Goal: Task Accomplishment & Management: Complete application form

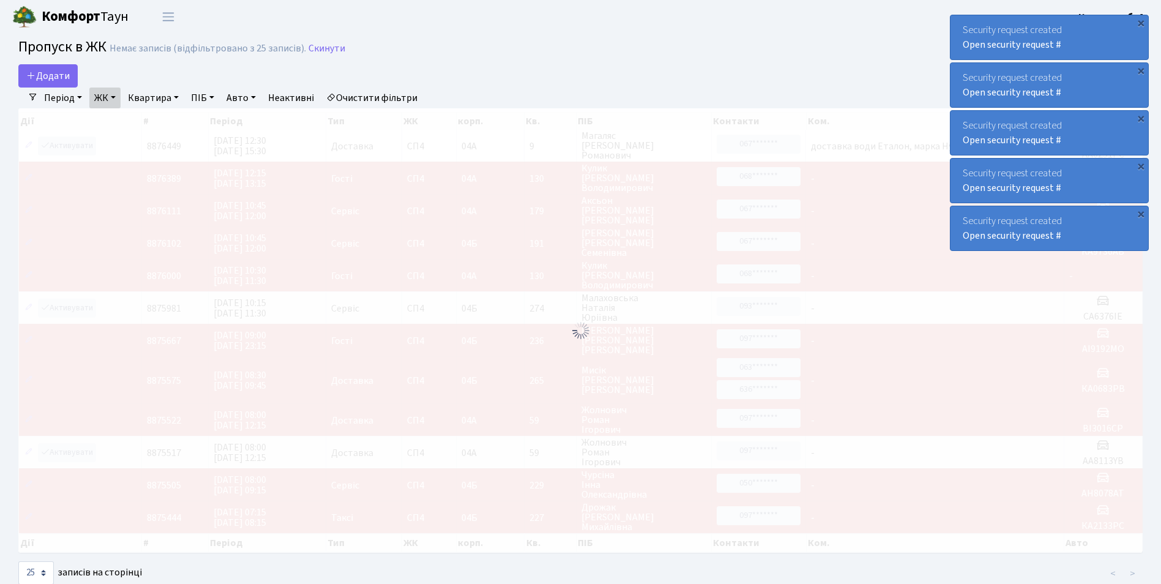
select select "25"
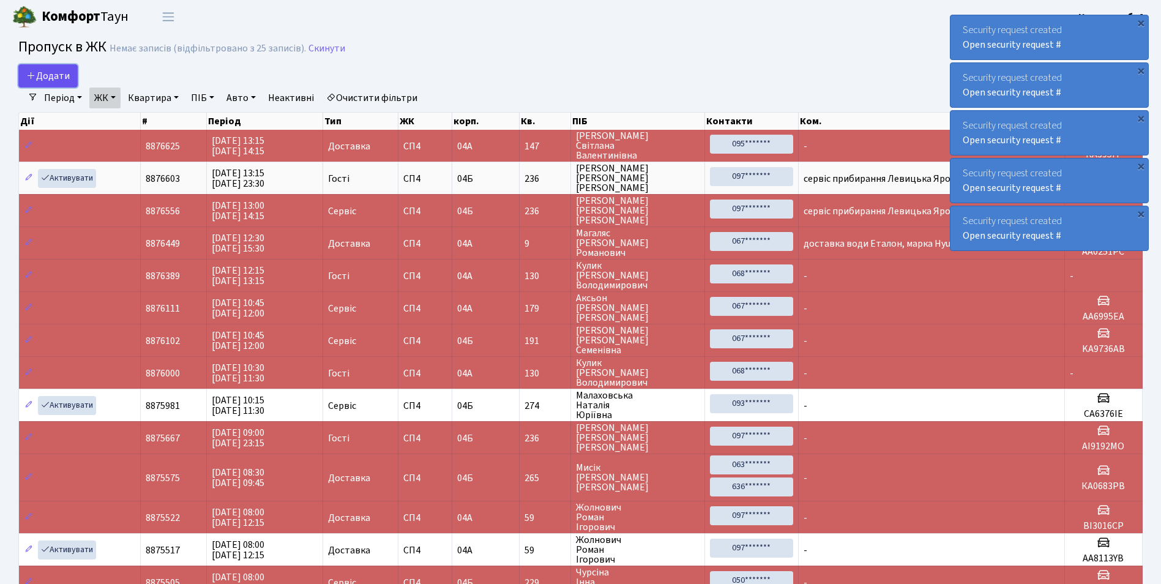
click at [39, 80] on span "Додати" at bounding box center [47, 75] width 43 height 13
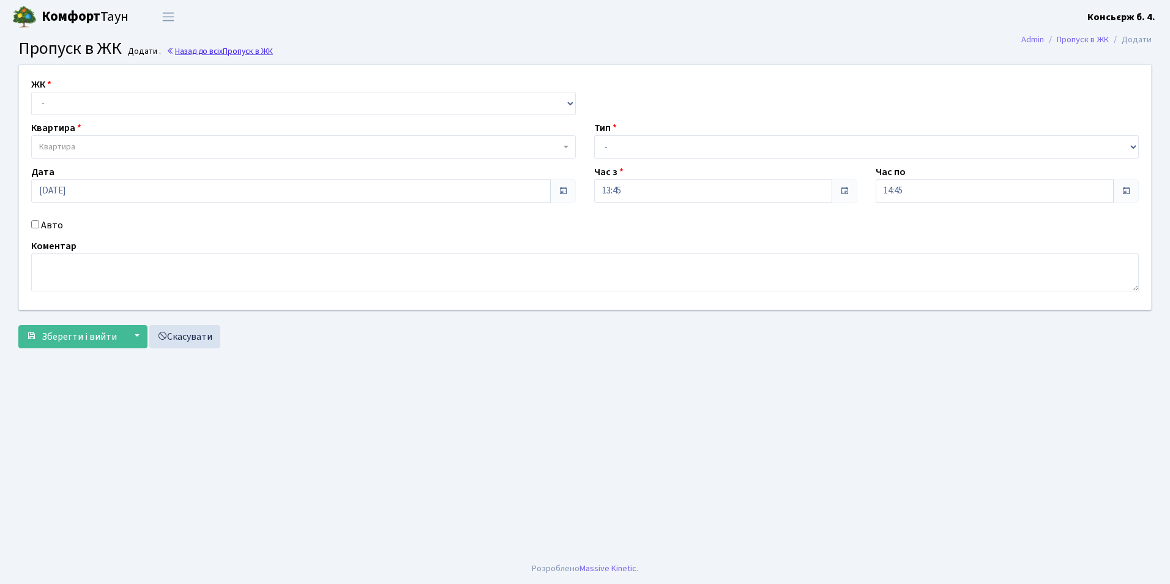
click at [252, 53] on span "Пропуск в ЖК" at bounding box center [248, 51] width 50 height 12
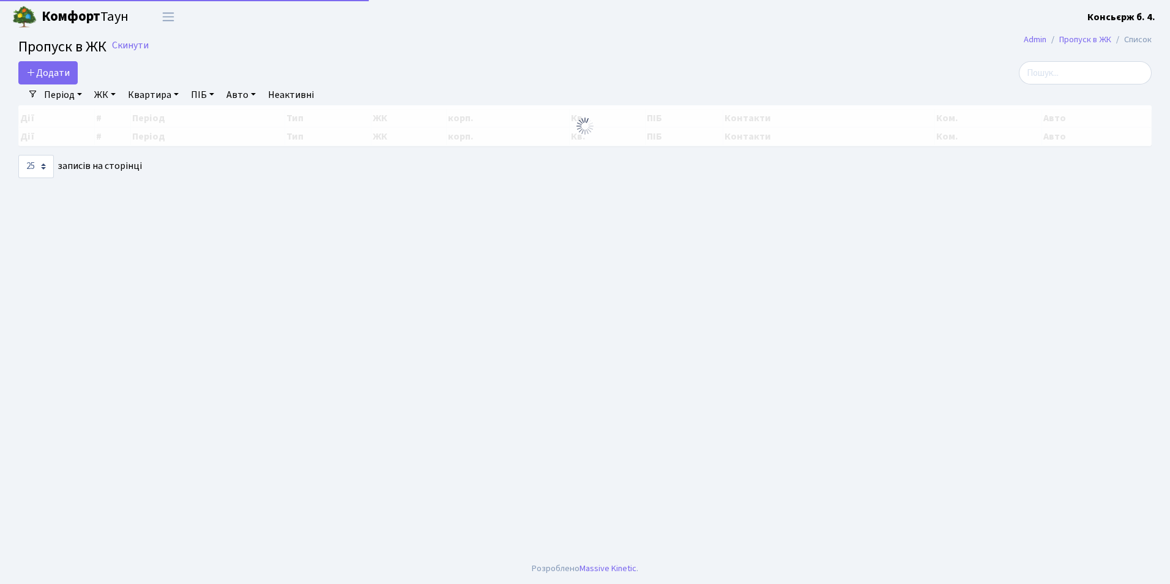
select select "25"
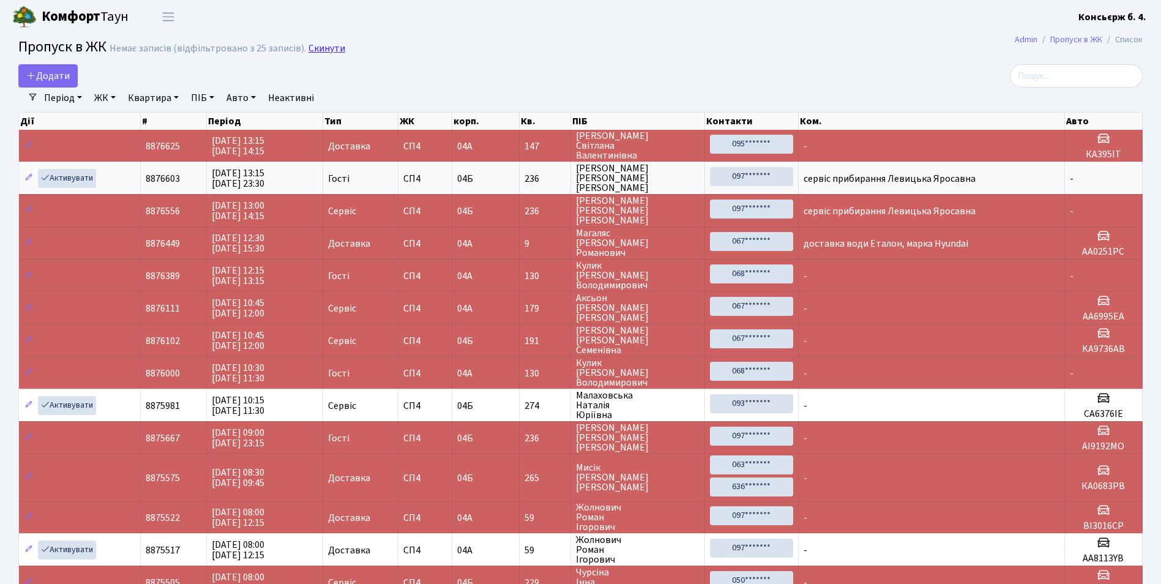
click at [308, 48] on link "Скинути" at bounding box center [326, 49] width 37 height 12
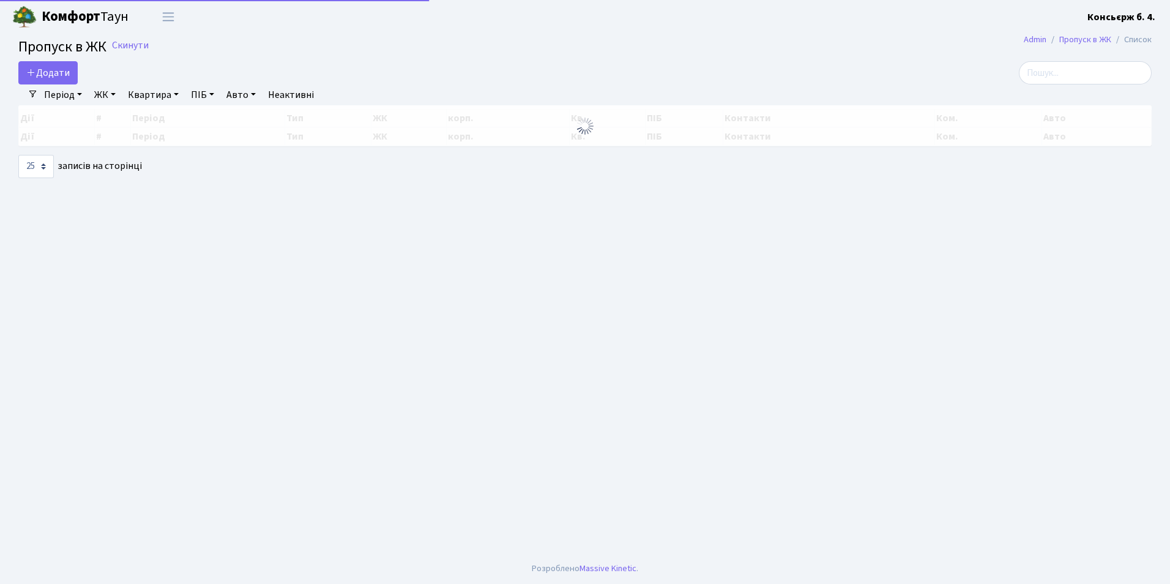
select select "25"
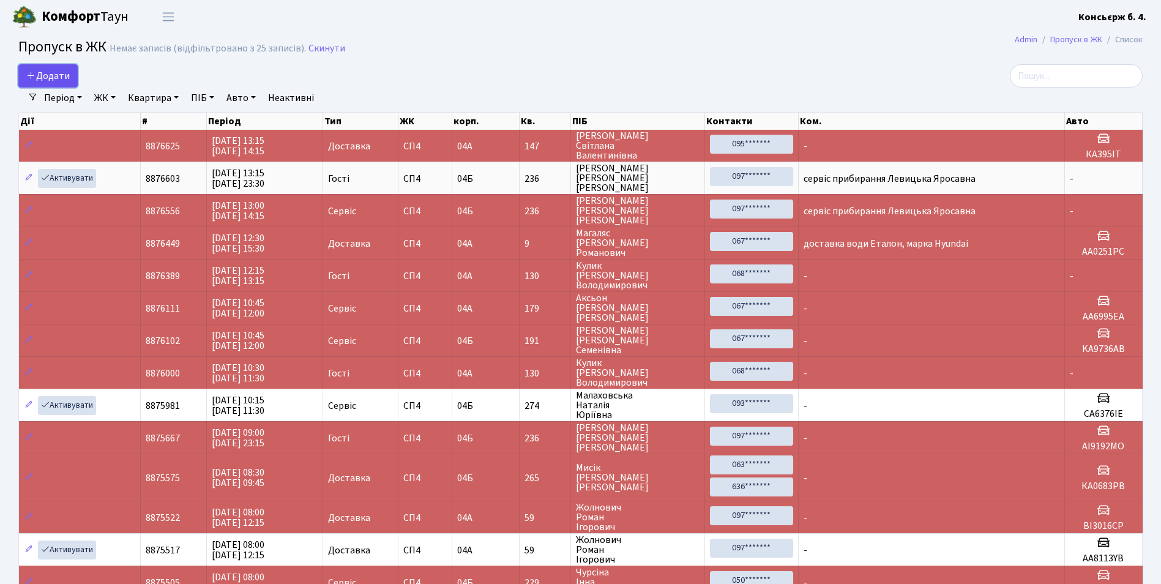
click at [52, 73] on span "Додати" at bounding box center [47, 75] width 43 height 13
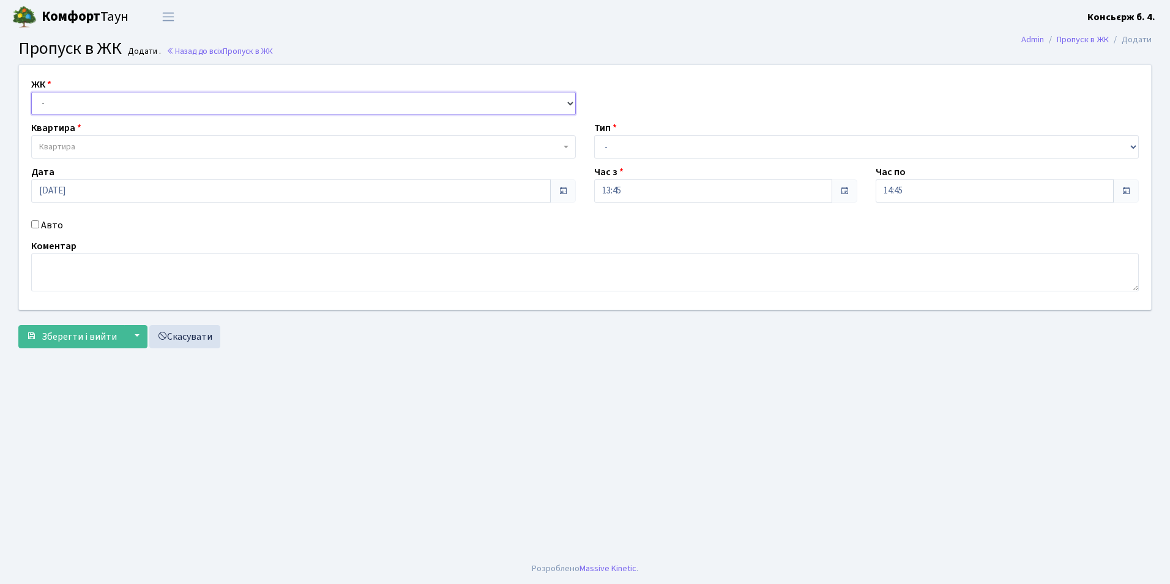
click at [77, 106] on select "- СП4, Столичне шосе, 5" at bounding box center [303, 103] width 545 height 23
select select "325"
click at [31, 92] on select "- СП4, Столичне шосе, 5" at bounding box center [303, 103] width 545 height 23
select select
click at [56, 146] on span "Квартира" at bounding box center [57, 147] width 36 height 12
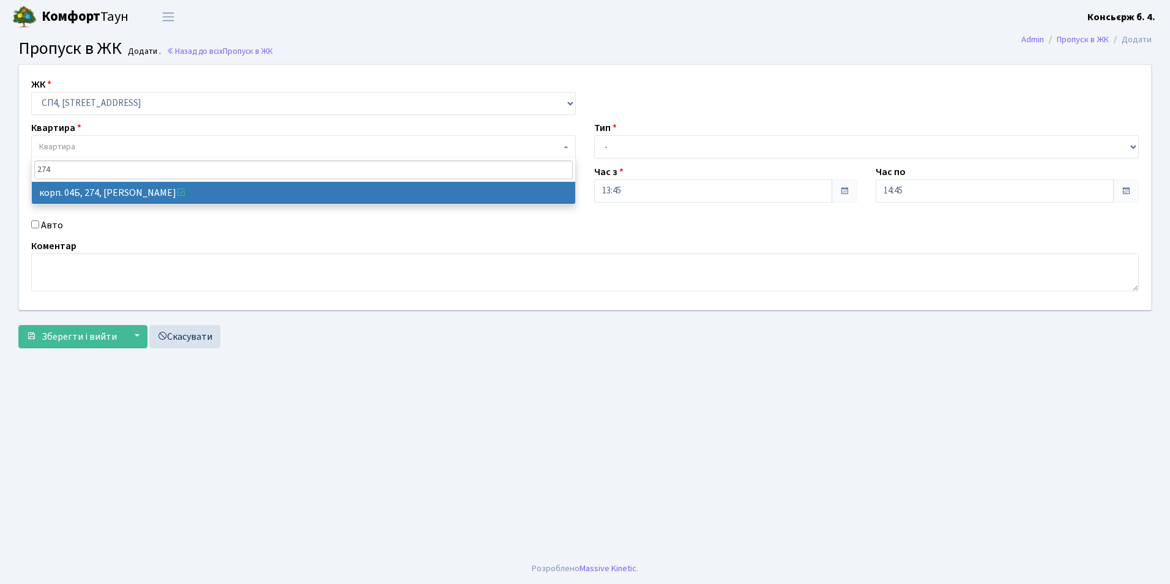
type input "274"
select select "21302"
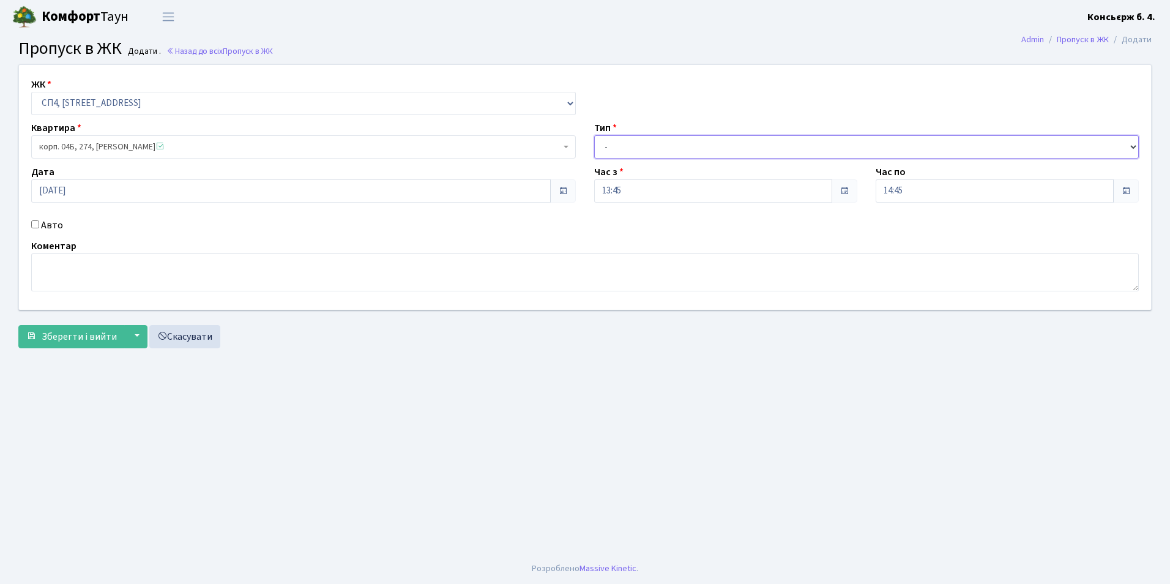
click at [619, 147] on select "- Доставка Таксі Гості Сервіс" at bounding box center [866, 146] width 545 height 23
select select "1"
click at [594, 135] on select "- Доставка Таксі Гості Сервіс" at bounding box center [866, 146] width 545 height 23
click at [34, 223] on input "Авто" at bounding box center [35, 224] width 8 height 8
checkbox input "true"
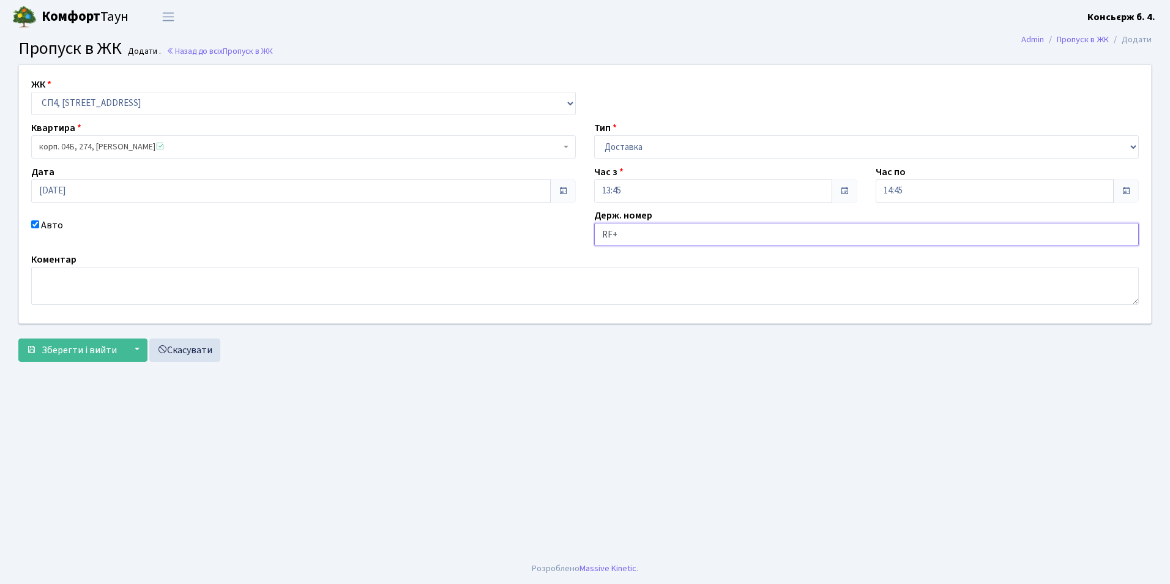
type input "RF+"
click at [18, 338] on button "Зберегти і вийти" at bounding box center [71, 349] width 107 height 23
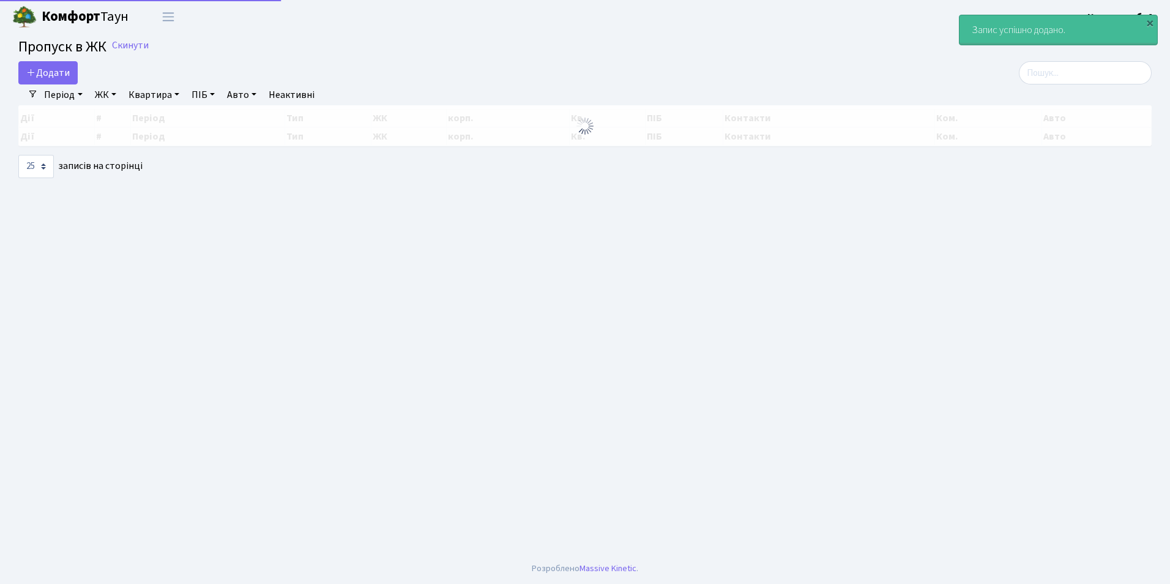
select select "25"
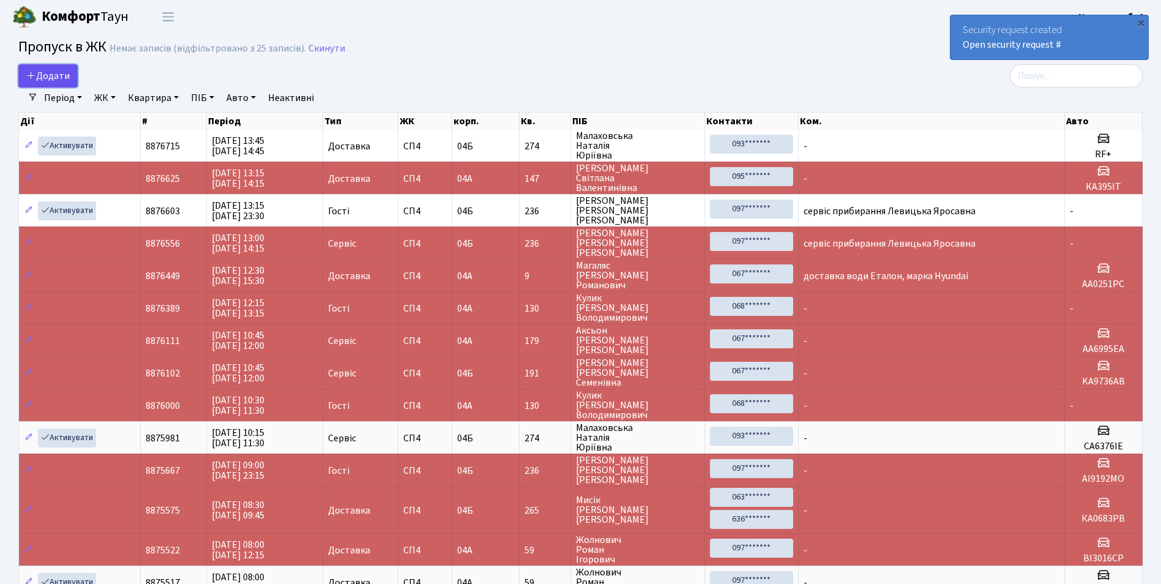
click at [46, 78] on span "Додати" at bounding box center [47, 75] width 43 height 13
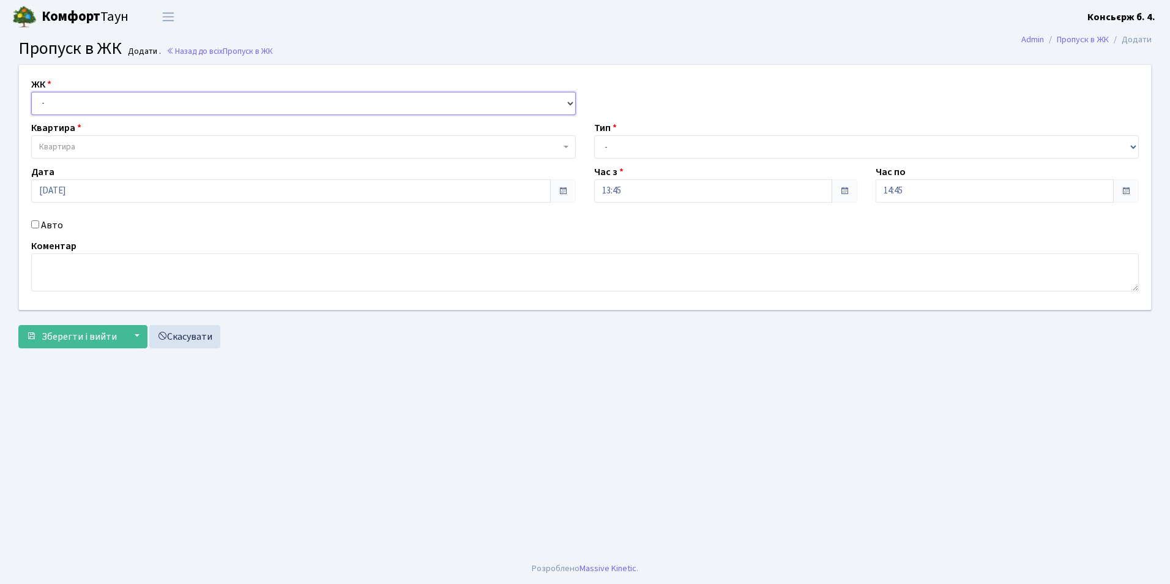
click at [76, 100] on select "- [STREET_ADDRESS]" at bounding box center [303, 103] width 545 height 23
select select "325"
click at [31, 92] on select "- [STREET_ADDRESS]" at bounding box center [303, 103] width 545 height 23
select select
click at [92, 144] on span "Квартира" at bounding box center [299, 147] width 521 height 12
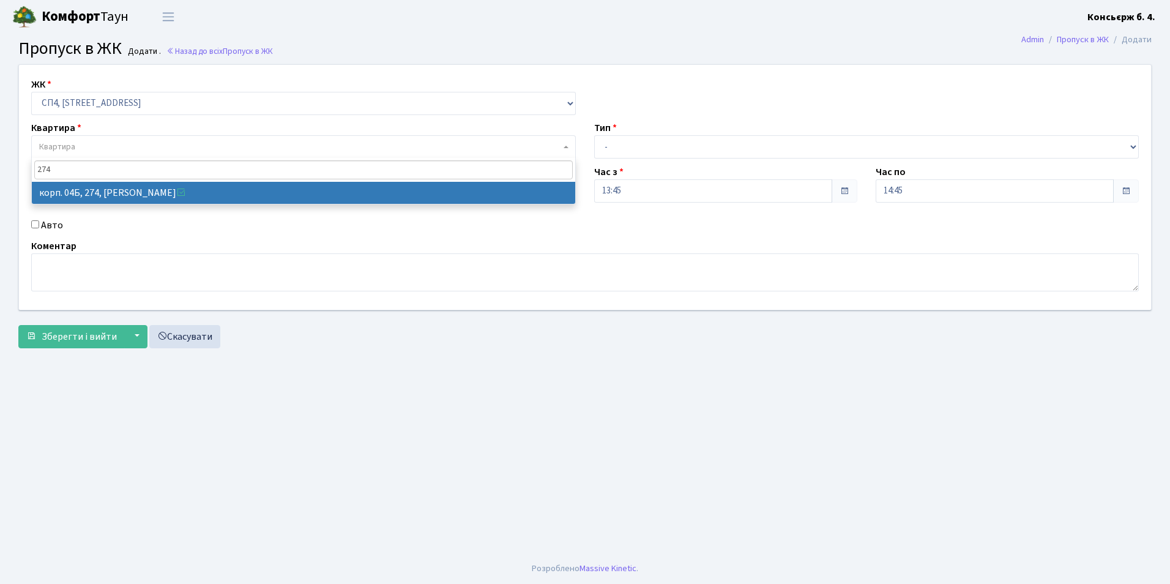
type input "274"
select select "21302"
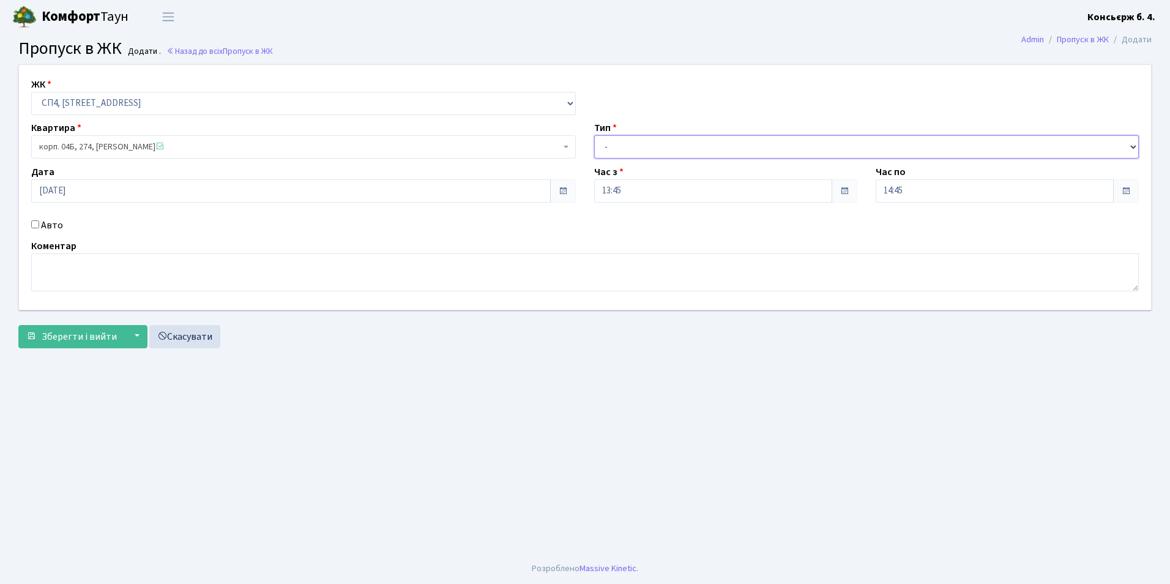
click at [631, 148] on select "- Доставка Таксі Гості Сервіс" at bounding box center [866, 146] width 545 height 23
select select "18"
click at [594, 135] on select "- Доставка Таксі Гості Сервіс" at bounding box center [866, 146] width 545 height 23
click at [34, 225] on input "Авто" at bounding box center [35, 224] width 8 height 8
checkbox input "true"
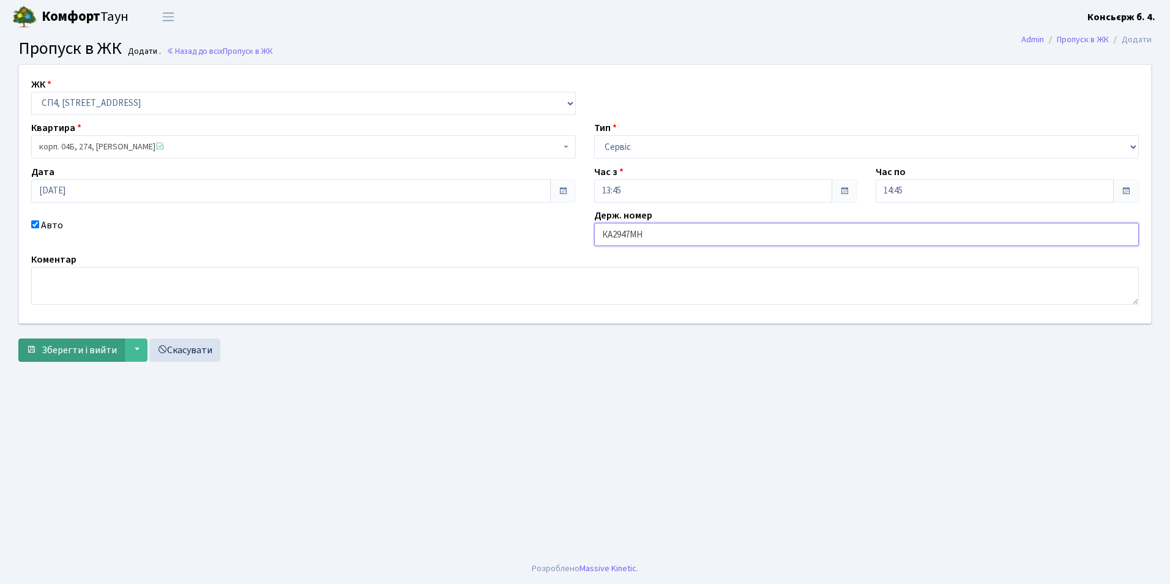
type input "КА2947МН"
click at [95, 348] on span "Зберегти і вийти" at bounding box center [79, 349] width 75 height 13
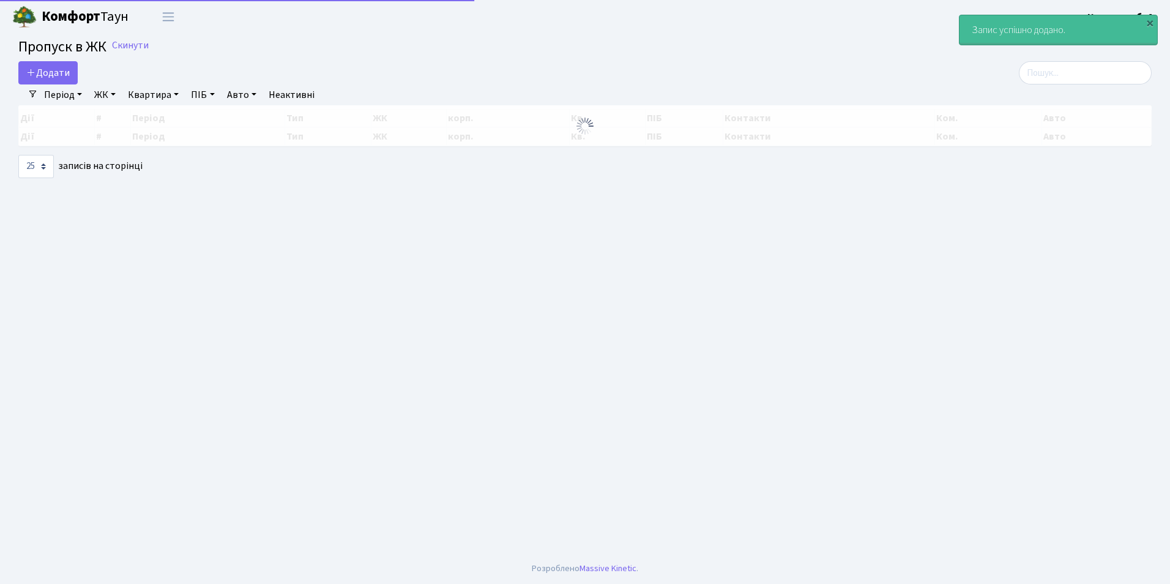
select select "25"
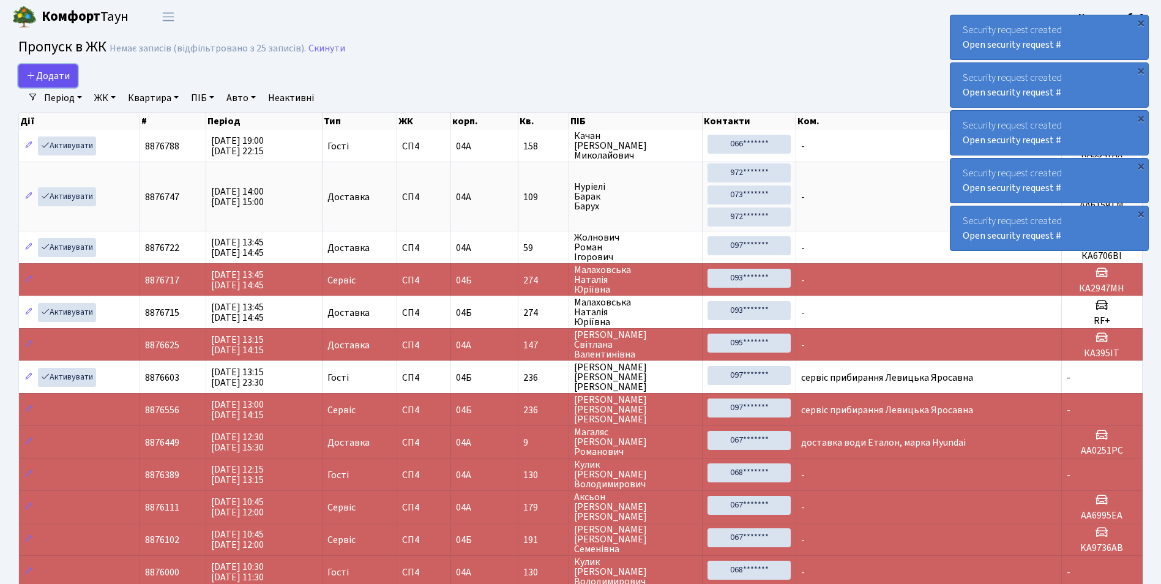
click at [54, 73] on span "Додати" at bounding box center [47, 75] width 43 height 13
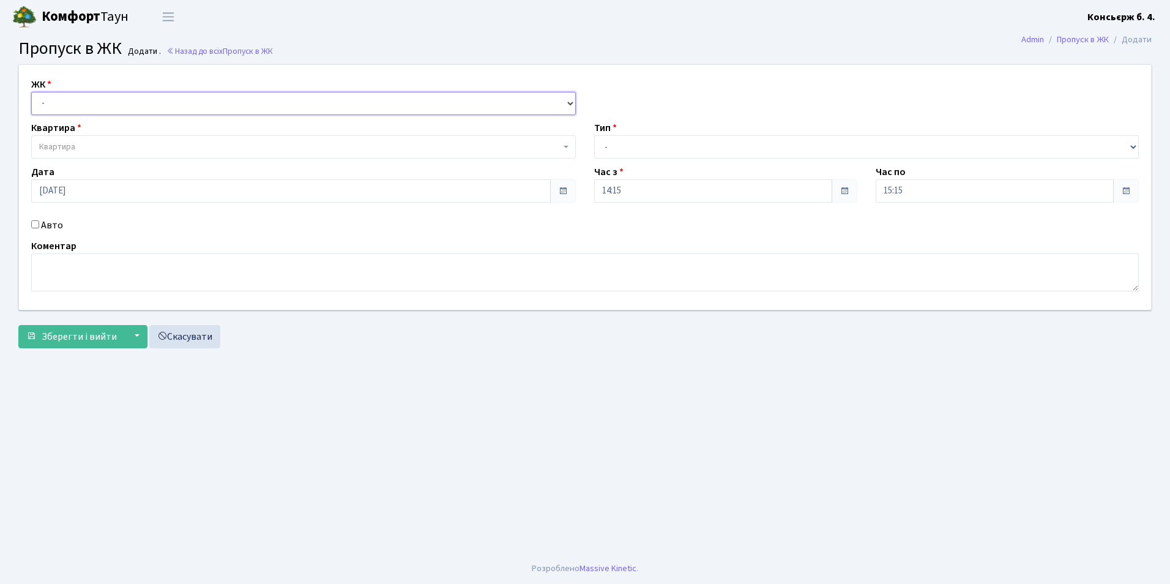
drag, startPoint x: 50, startPoint y: 105, endPoint x: 59, endPoint y: 102, distance: 9.1
click at [51, 105] on select "- [STREET_ADDRESS]" at bounding box center [303, 103] width 545 height 23
select select "325"
click at [31, 92] on select "- [STREET_ADDRESS]" at bounding box center [303, 103] width 545 height 23
select select
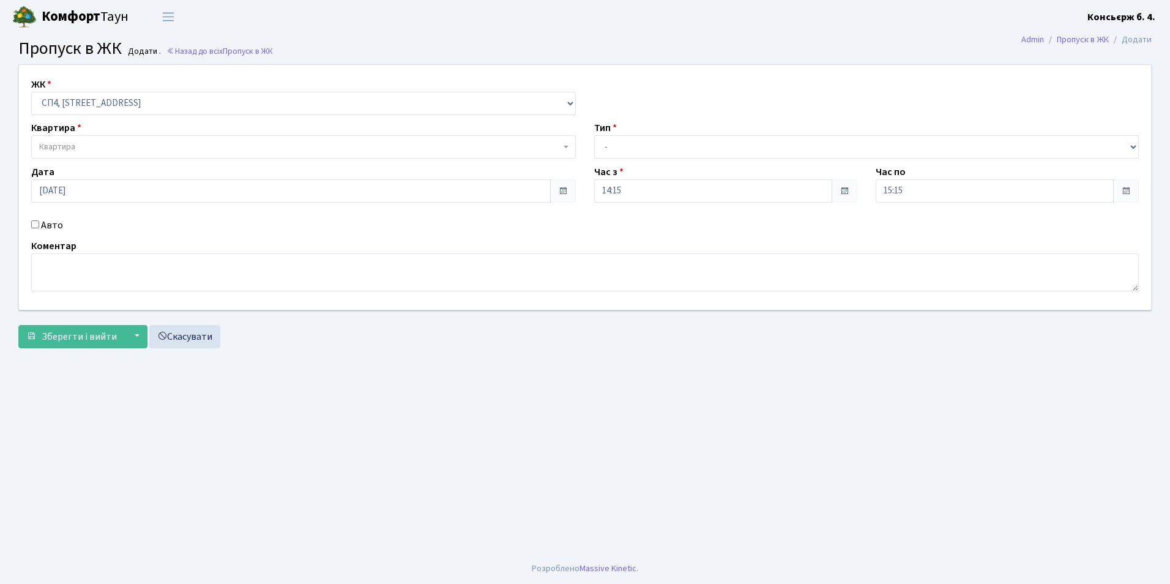
click at [94, 148] on span "Квартира" at bounding box center [299, 147] width 521 height 12
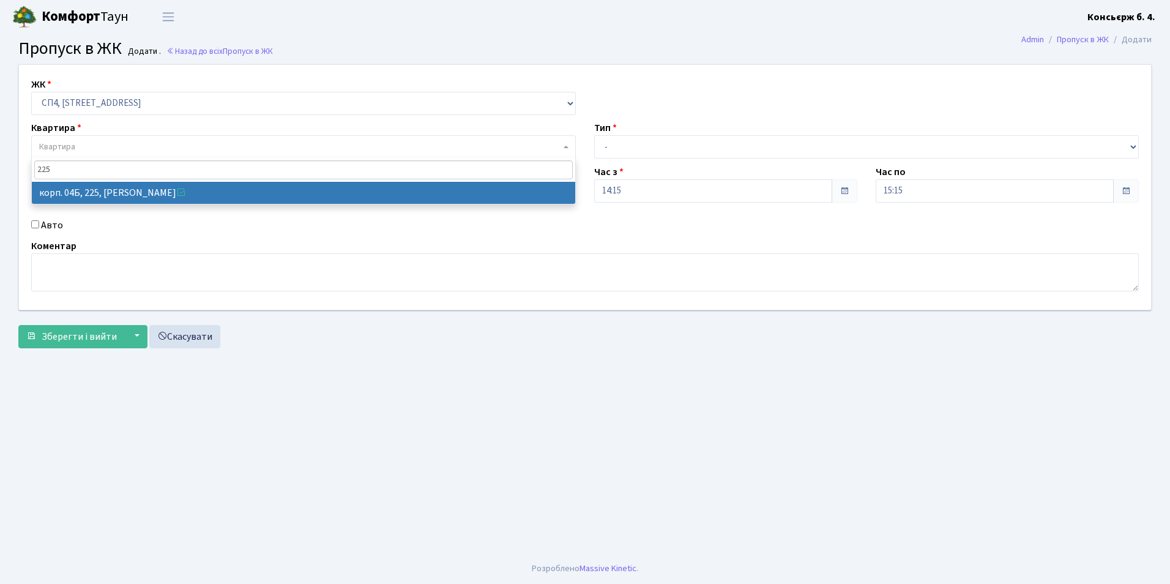
type input "225"
select select "21253"
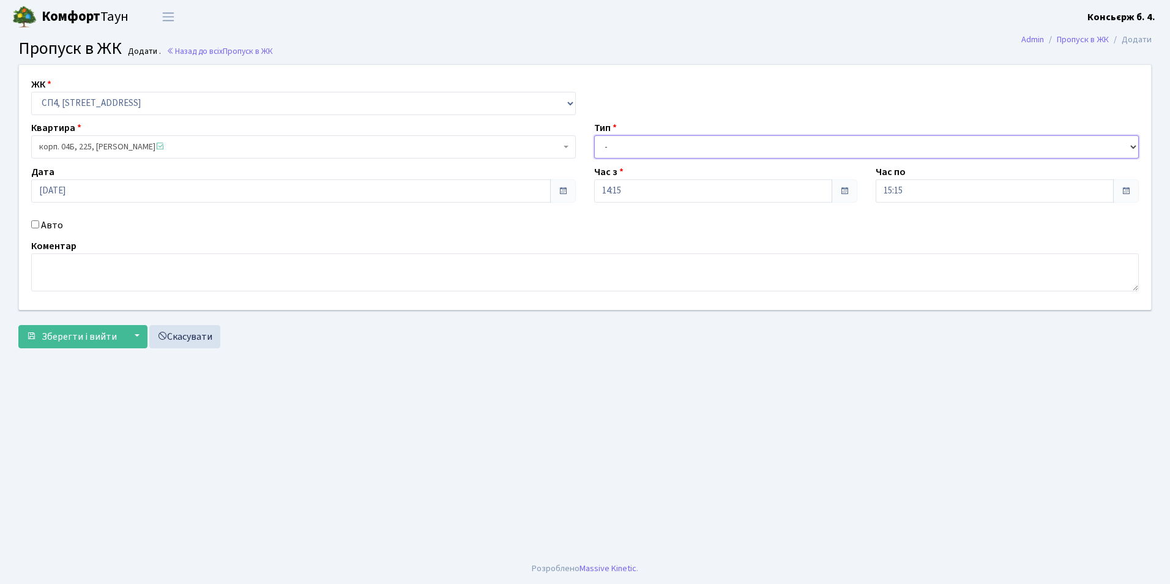
click at [621, 143] on select "- Доставка Таксі Гості Сервіс" at bounding box center [866, 146] width 545 height 23
select select "18"
click at [594, 135] on select "- Доставка Таксі Гості Сервіс" at bounding box center [866, 146] width 545 height 23
click at [32, 225] on input "Авто" at bounding box center [35, 224] width 8 height 8
checkbox input "true"
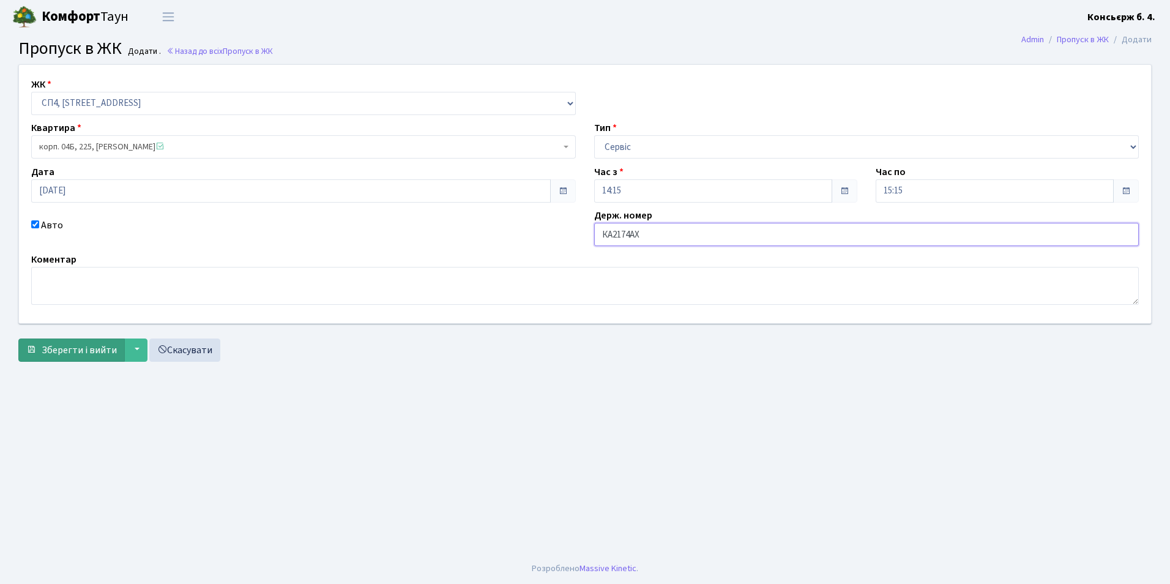
type input "КА2174АХ"
click at [95, 345] on span "Зберегти і вийти" at bounding box center [79, 349] width 75 height 13
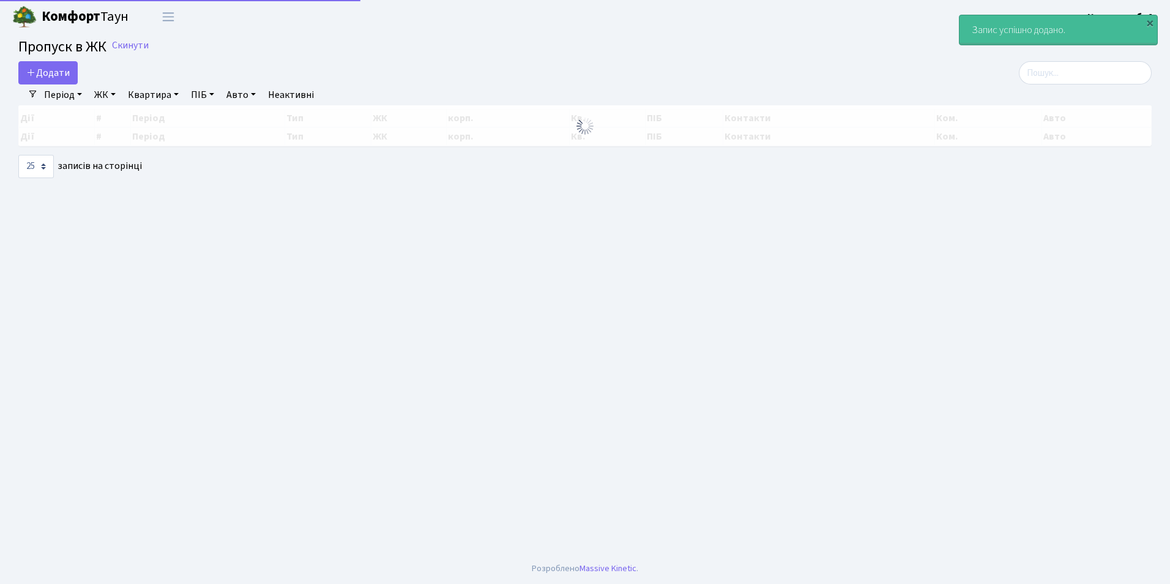
select select "25"
